Goal: Check status: Check status

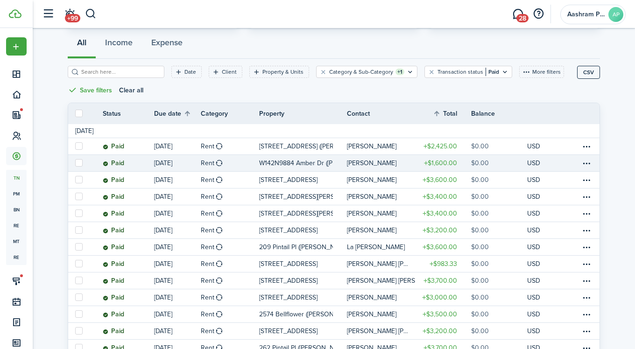
scroll to position [76, 0]
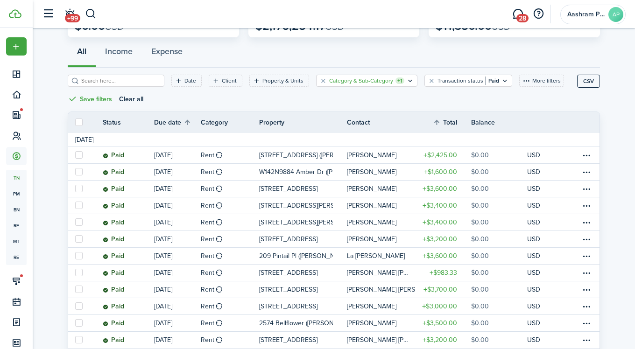
click at [406, 83] on icon "Open filter" at bounding box center [410, 80] width 8 height 7
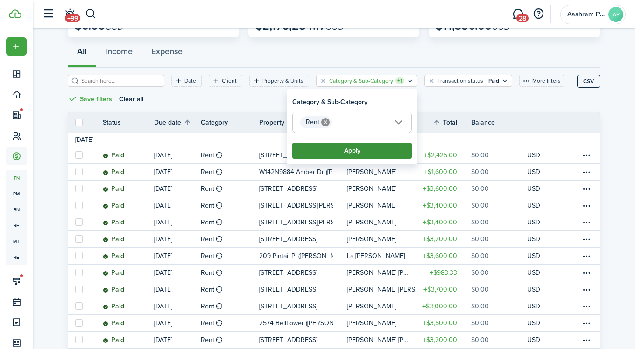
click at [356, 151] on button "Apply" at bounding box center [352, 151] width 120 height 16
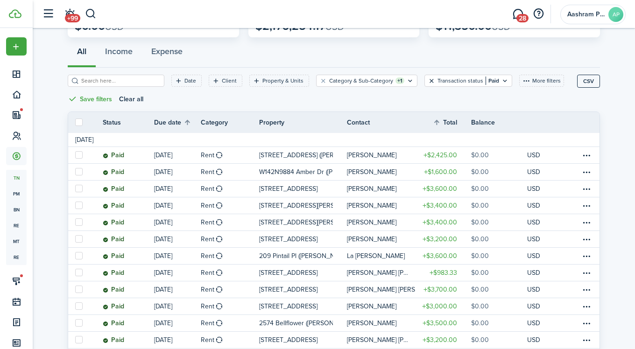
click at [428, 82] on button "Clear filter" at bounding box center [432, 80] width 8 height 7
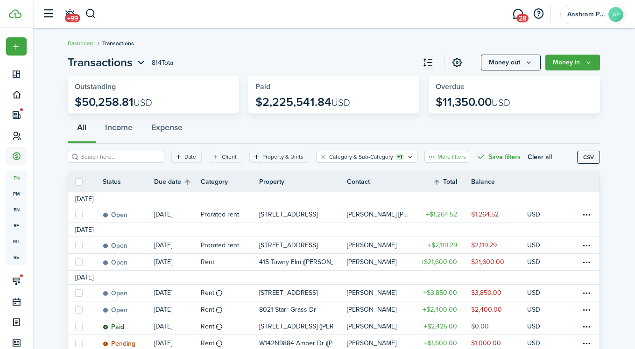
click at [427, 159] on button "More filters" at bounding box center [447, 157] width 45 height 12
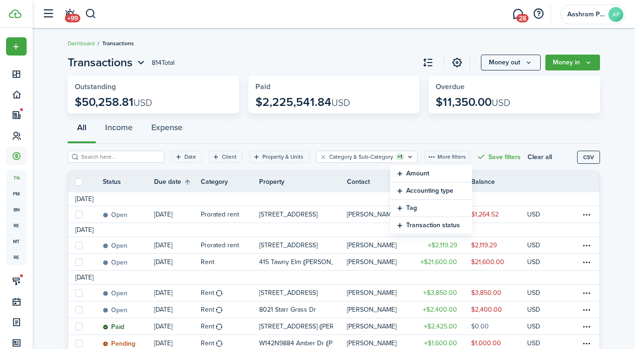
click at [424, 191] on button "Accounting type" at bounding box center [432, 191] width 82 height 17
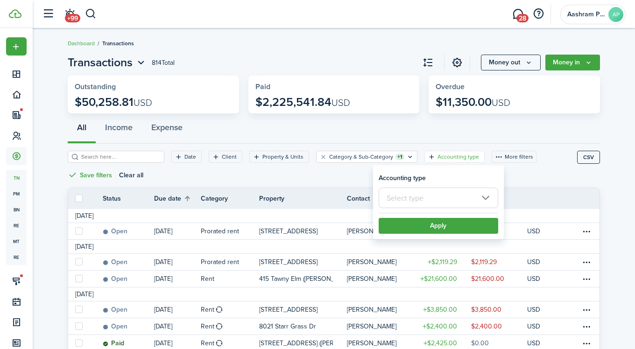
click at [412, 197] on input "text" at bounding box center [439, 198] width 120 height 21
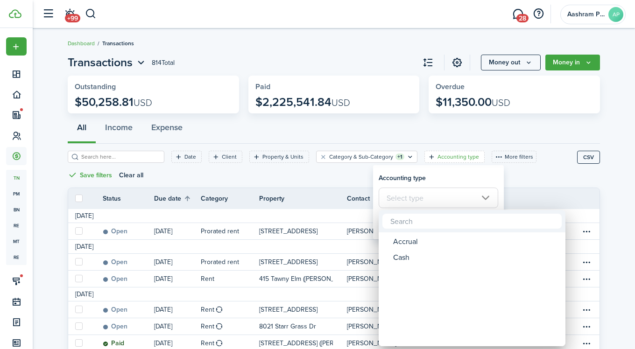
click at [406, 178] on div at bounding box center [317, 174] width 785 height 499
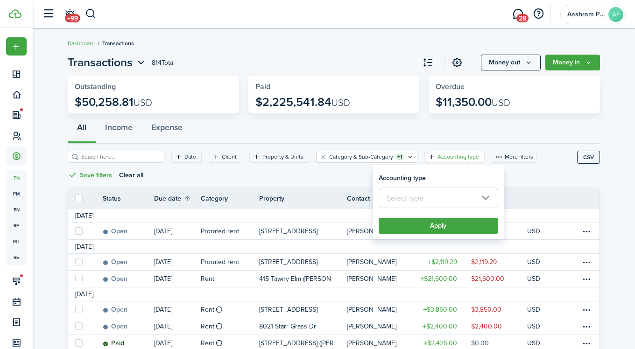
click at [429, 139] on div "All Income Expense" at bounding box center [334, 130] width 533 height 28
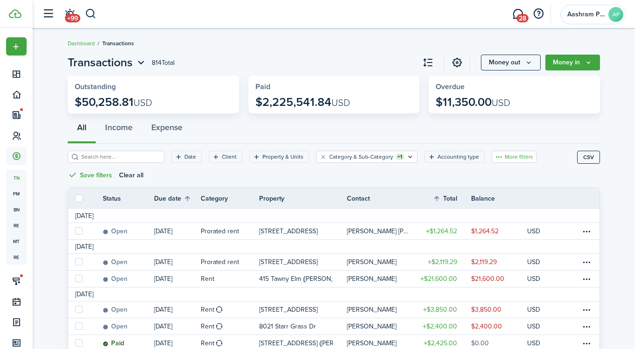
click at [506, 155] on button "More filters" at bounding box center [514, 157] width 45 height 12
click at [481, 211] on button "Transaction status" at bounding box center [497, 208] width 82 height 17
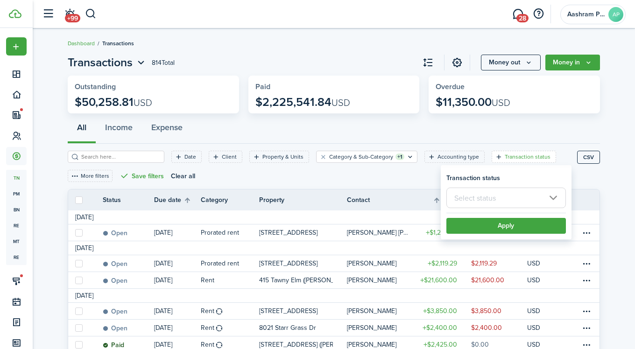
click at [466, 197] on input "text" at bounding box center [507, 198] width 120 height 21
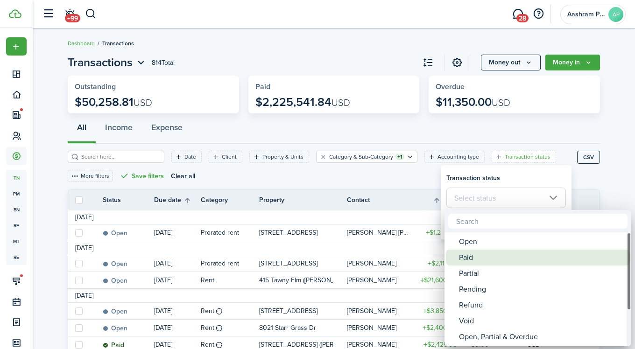
click at [469, 256] on div "Paid" at bounding box center [541, 258] width 165 height 16
type input "Paid"
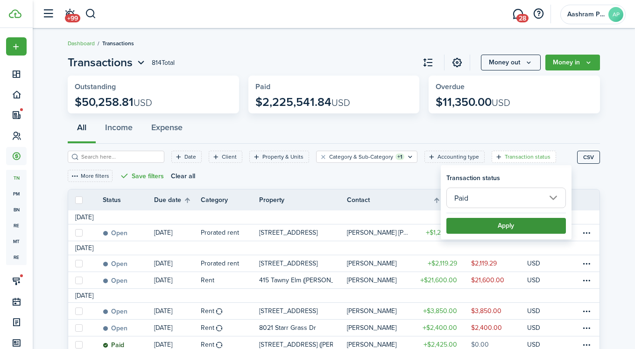
click at [483, 225] on button "Apply" at bounding box center [507, 226] width 120 height 16
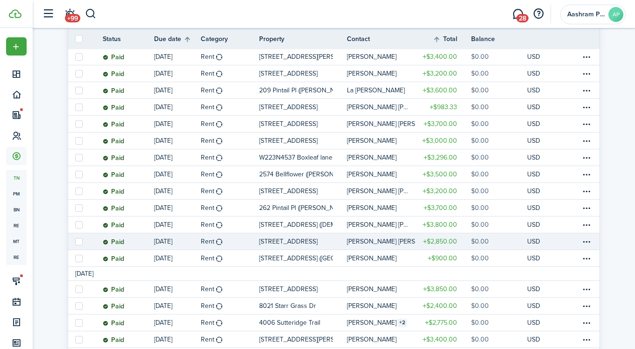
scroll to position [246, 0]
